Goal: Task Accomplishment & Management: Manage account settings

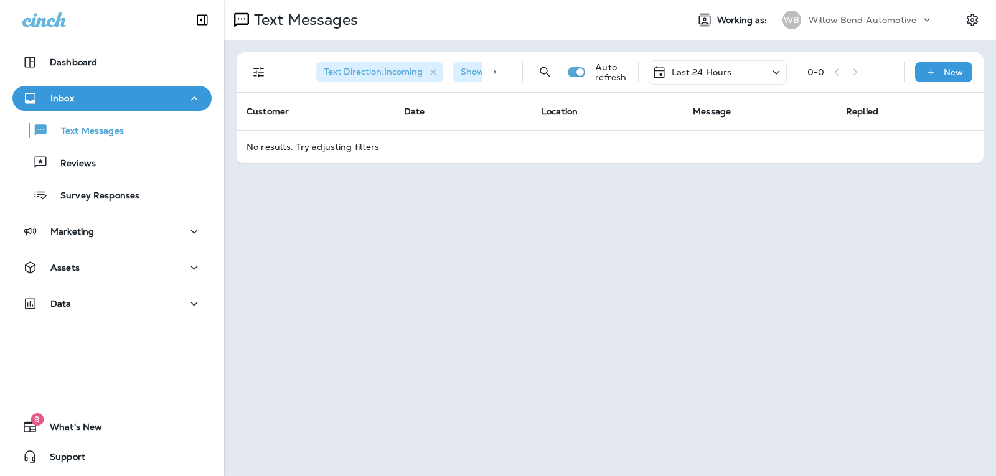
click at [751, 69] on div "Last 24 Hours" at bounding box center [718, 72] width 138 height 24
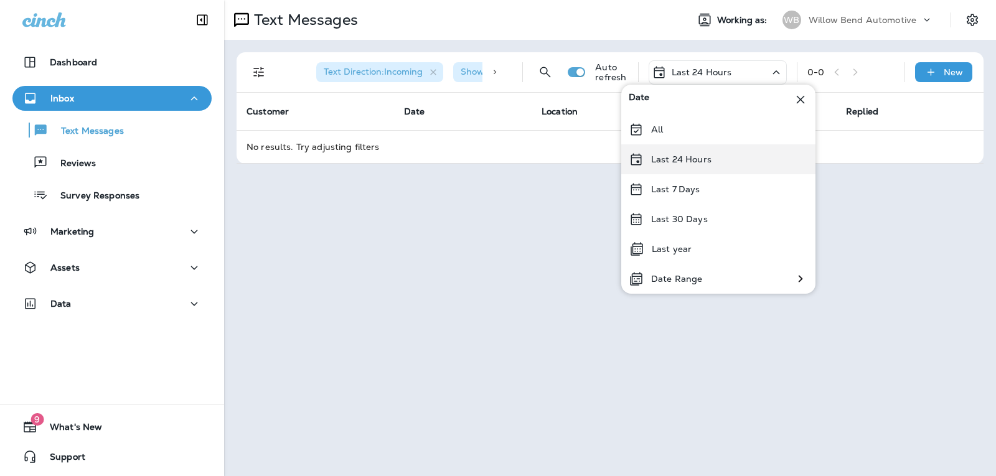
click at [711, 164] on div "Last 24 Hours" at bounding box center [718, 159] width 194 height 30
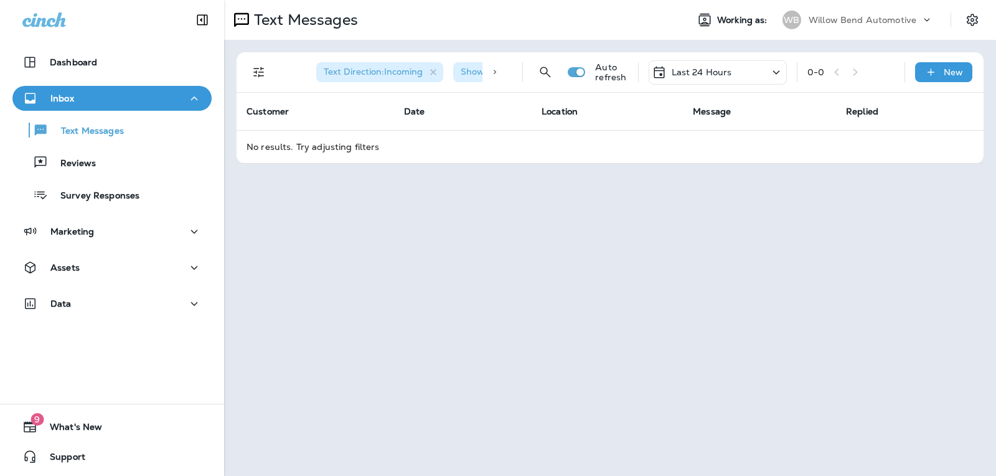
click at [721, 67] on p "Last 24 Hours" at bounding box center [702, 72] width 60 height 10
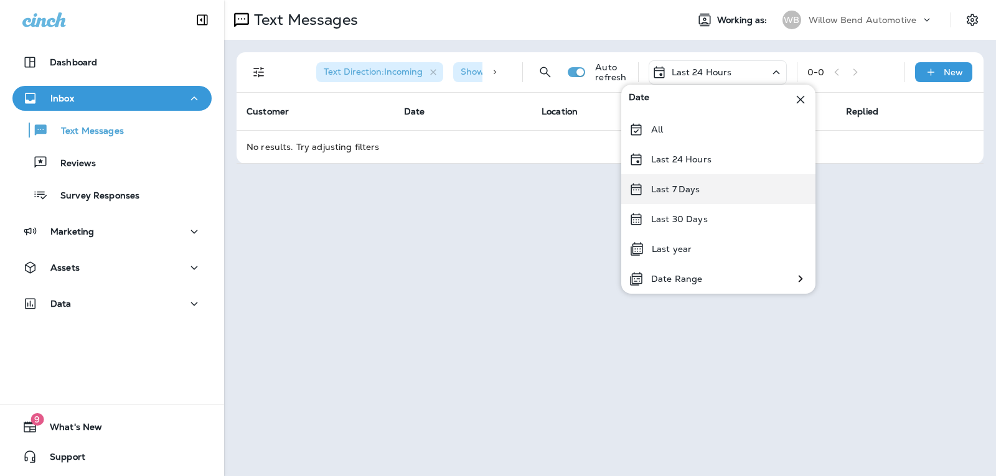
click at [705, 191] on div "Last 7 Days" at bounding box center [718, 189] width 194 height 30
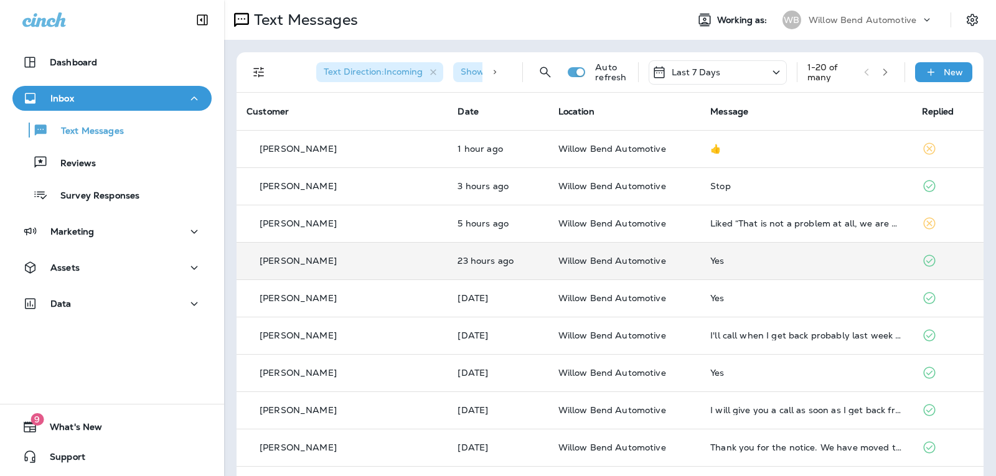
click at [721, 261] on div "Yes" at bounding box center [805, 261] width 191 height 10
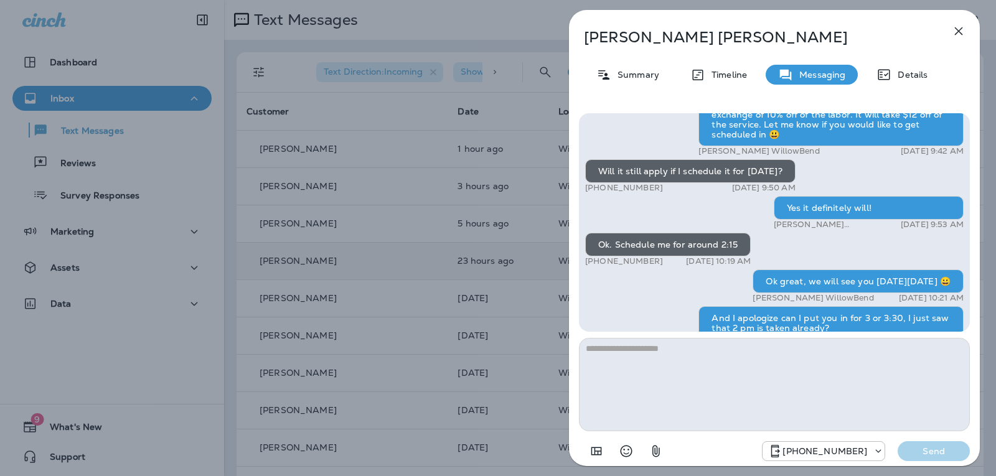
scroll to position [-311, 0]
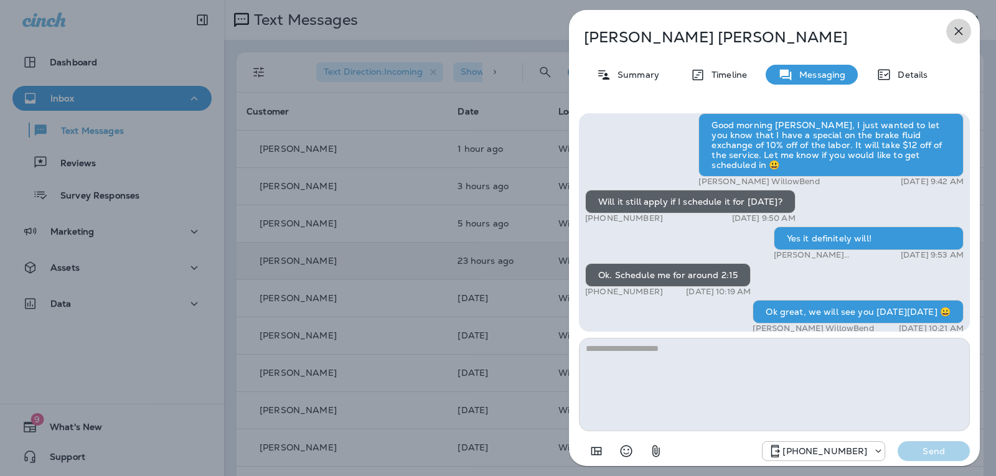
click at [957, 36] on icon "button" at bounding box center [958, 31] width 15 height 15
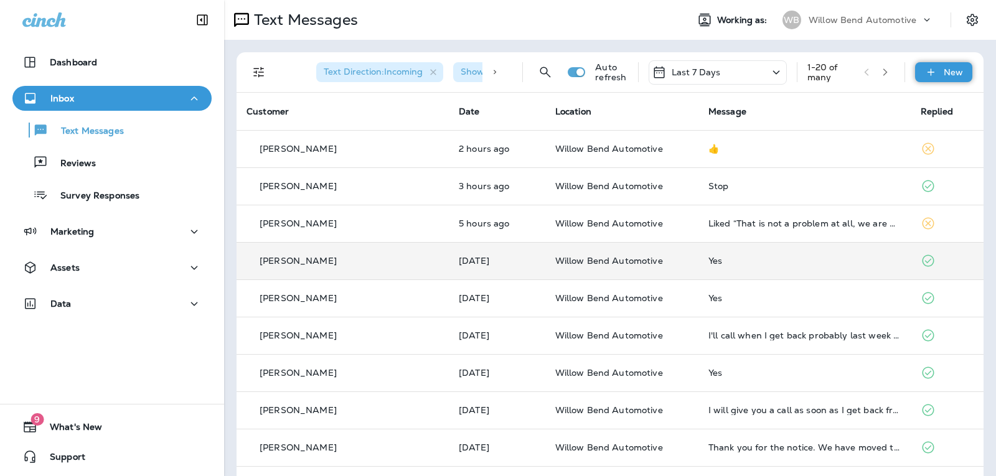
click at [924, 78] on icon at bounding box center [930, 72] width 13 height 12
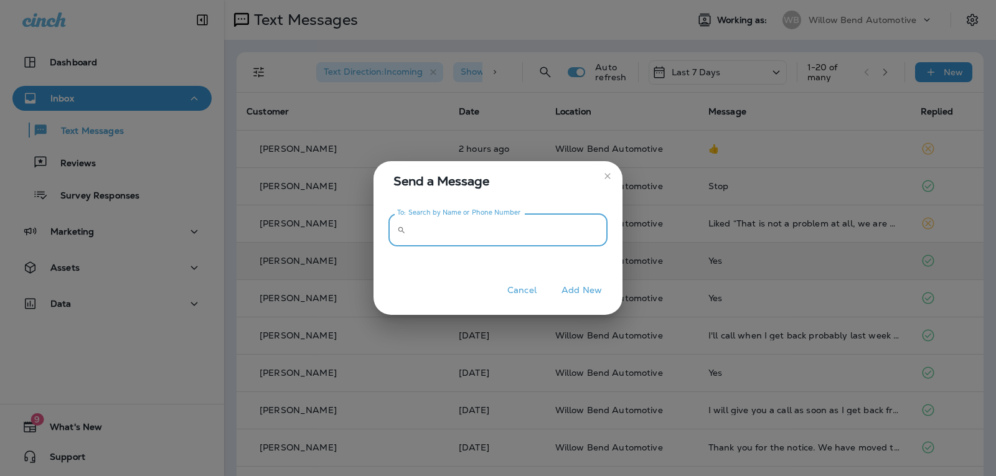
click at [434, 228] on input "To: Search by Name or Phone Number" at bounding box center [509, 230] width 197 height 33
type input "**********"
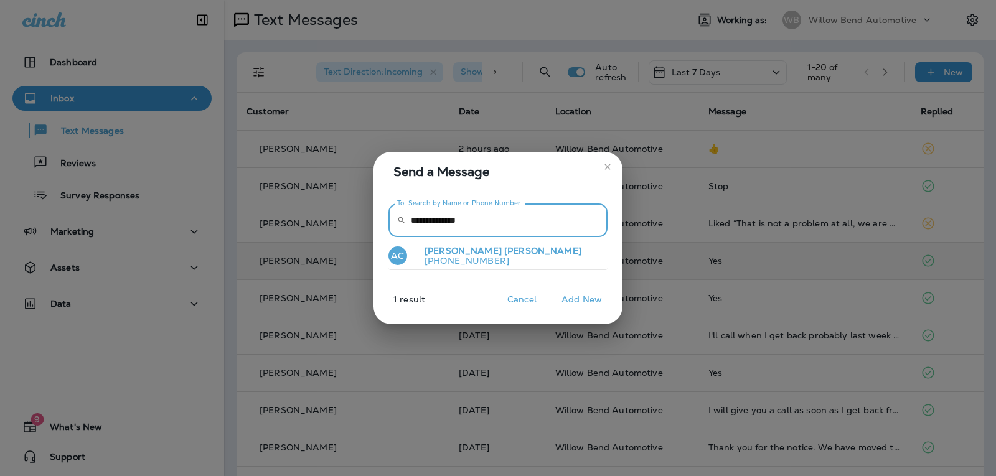
click at [504, 251] on span "[PERSON_NAME]" at bounding box center [542, 250] width 77 height 11
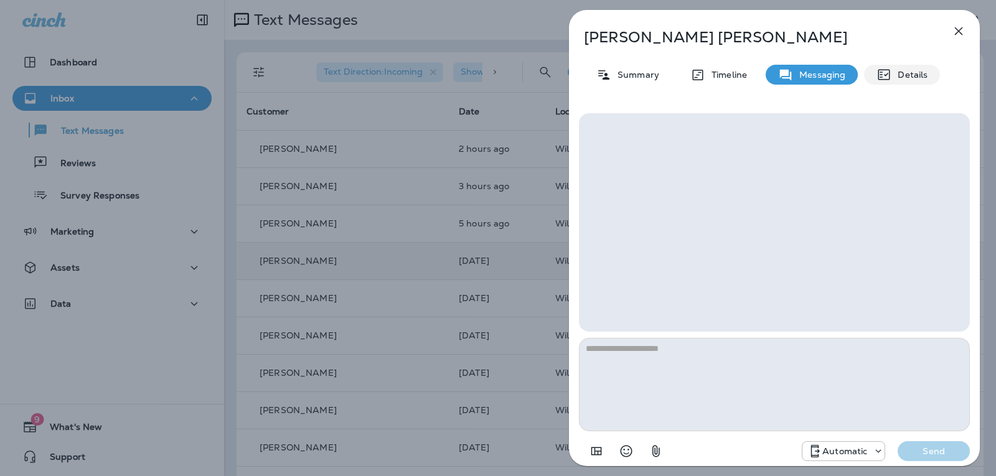
click at [900, 77] on p "Details" at bounding box center [909, 75] width 36 height 10
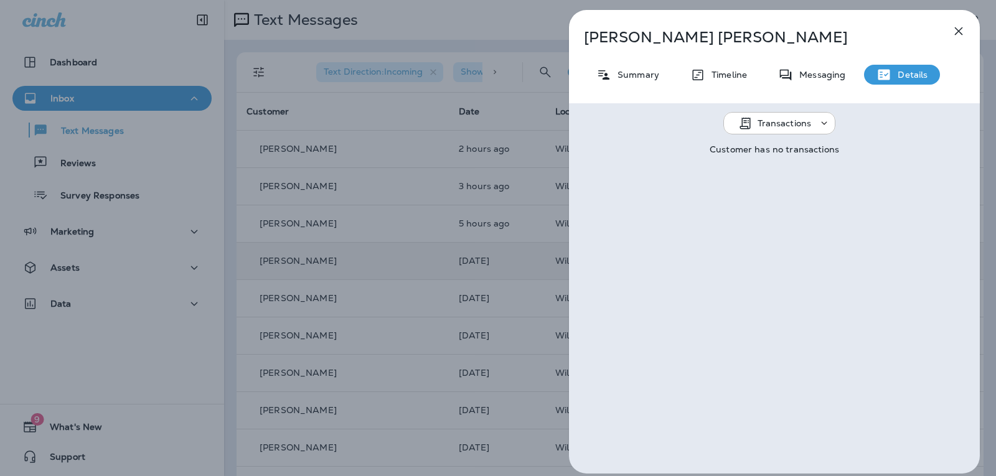
click at [631, 63] on div "[PERSON_NAME] Summary Timeline Messaging Details Transactions Customer has no t…" at bounding box center [774, 242] width 411 height 464
drag, startPoint x: 636, startPoint y: 76, endPoint x: 656, endPoint y: 79, distance: 19.5
click at [637, 77] on p "Summary" at bounding box center [635, 75] width 48 height 10
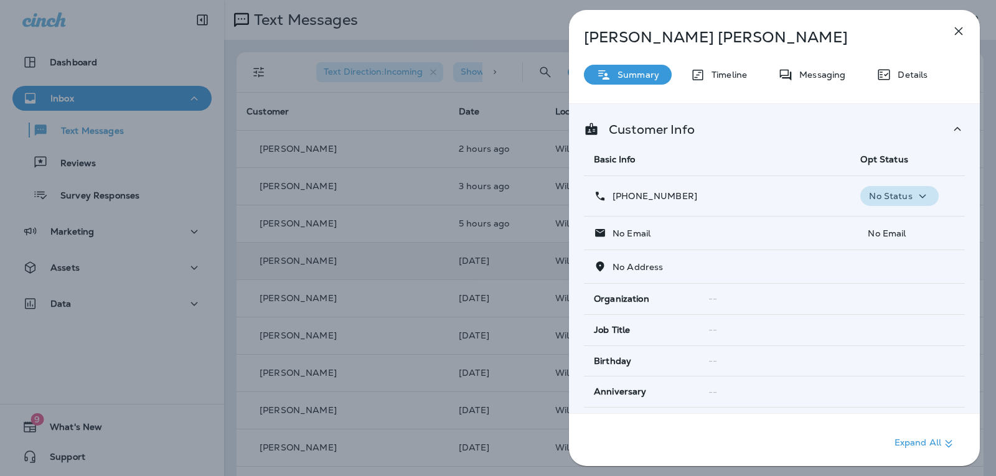
click at [901, 195] on p "No Status" at bounding box center [890, 196] width 43 height 10
click at [898, 229] on p "Opt out" at bounding box center [892, 226] width 34 height 10
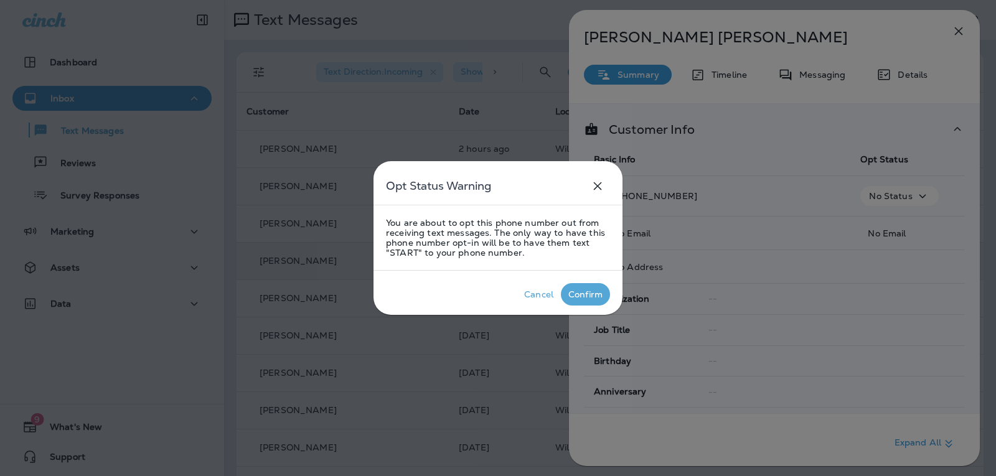
click at [584, 295] on div "Confirm" at bounding box center [585, 294] width 34 height 10
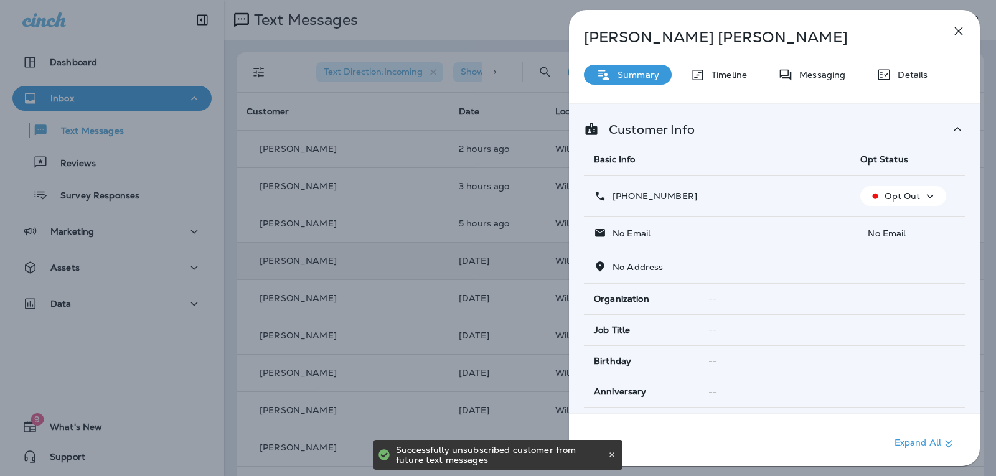
click at [965, 31] on icon "button" at bounding box center [958, 31] width 15 height 15
